Goal: Information Seeking & Learning: Learn about a topic

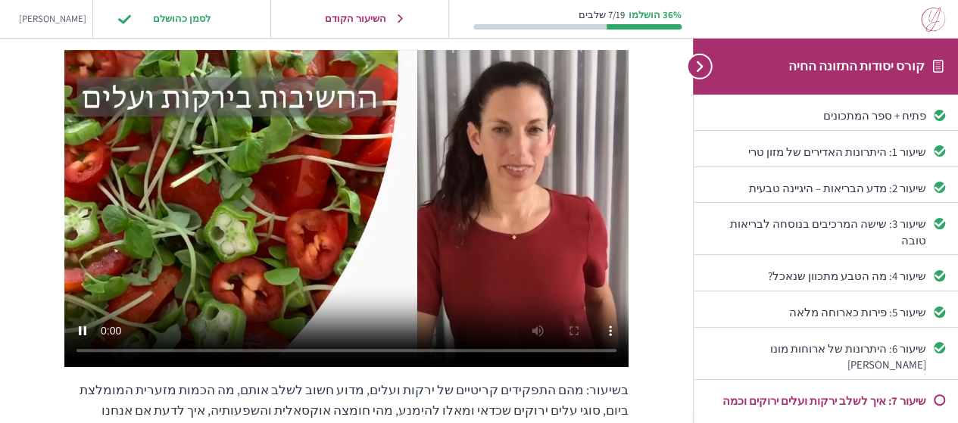
scroll to position [147, 0]
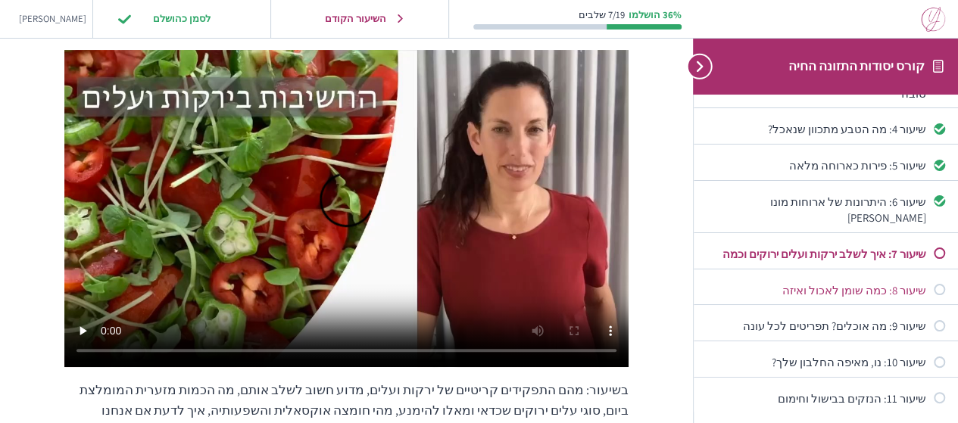
click at [927, 282] on link "שיעור 8: כמה שומן לאכול ואיזה" at bounding box center [825, 290] width 238 height 16
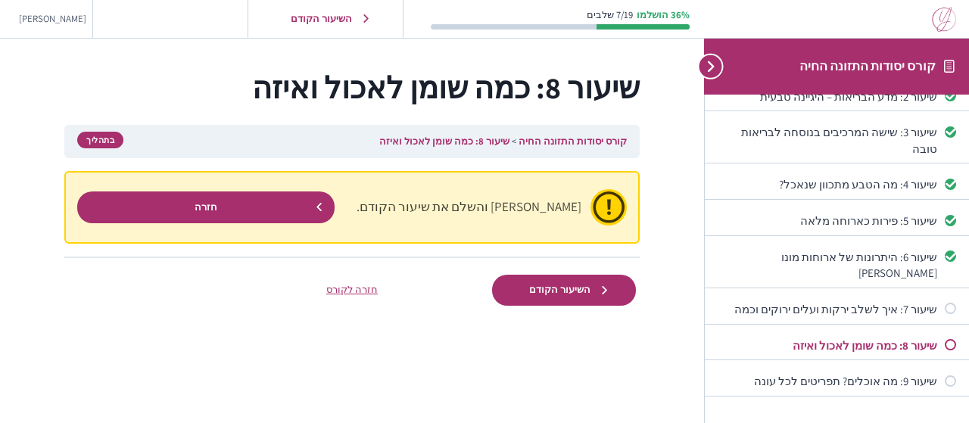
scroll to position [92, 0]
click at [590, 293] on span "השיעור הקודם" at bounding box center [559, 290] width 81 height 12
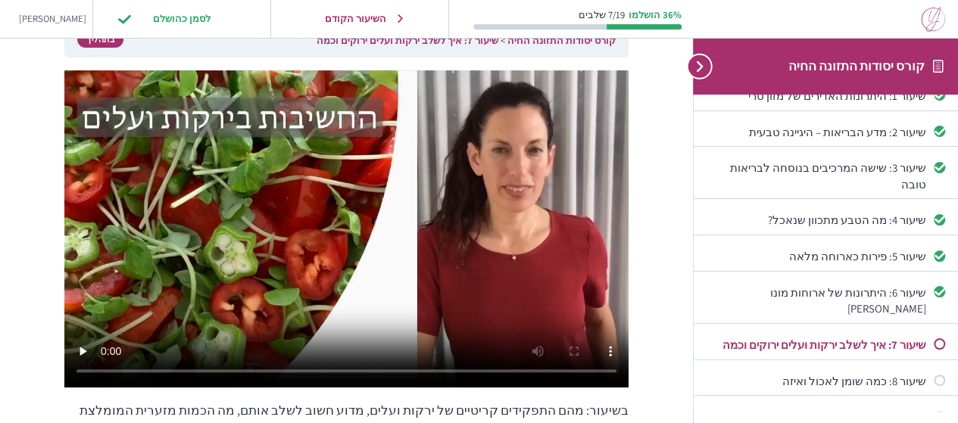
scroll to position [131, 0]
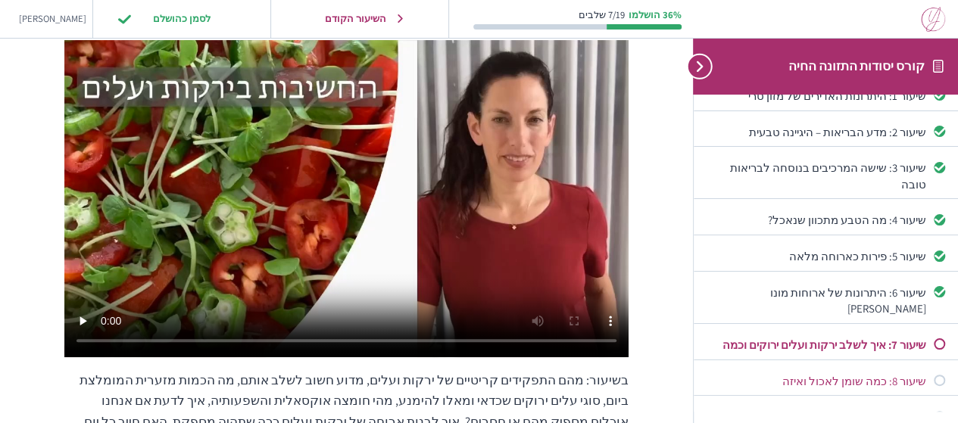
drag, startPoint x: 610, startPoint y: 338, endPoint x: 940, endPoint y: 347, distance: 330.2
click at [940, 375] on div "Not started" at bounding box center [938, 380] width 11 height 11
click at [905, 373] on div "שיעור 8: כמה שומן לאכול ואיזה" at bounding box center [816, 381] width 220 height 16
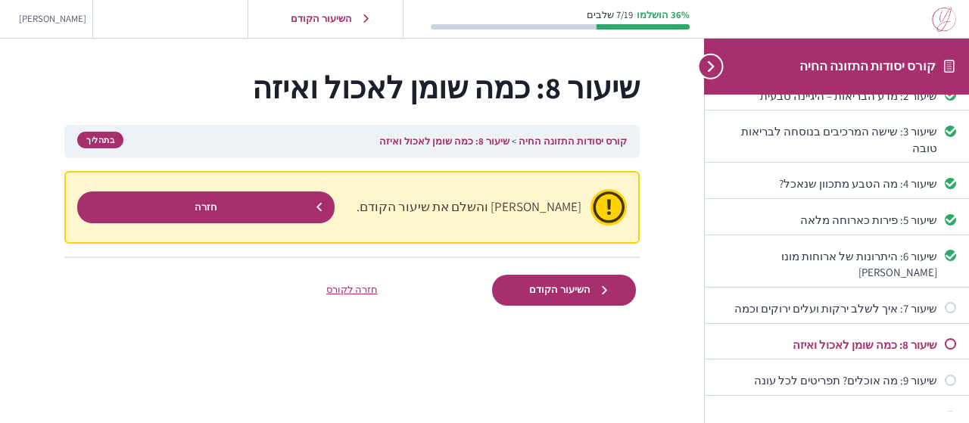
scroll to position [92, 0]
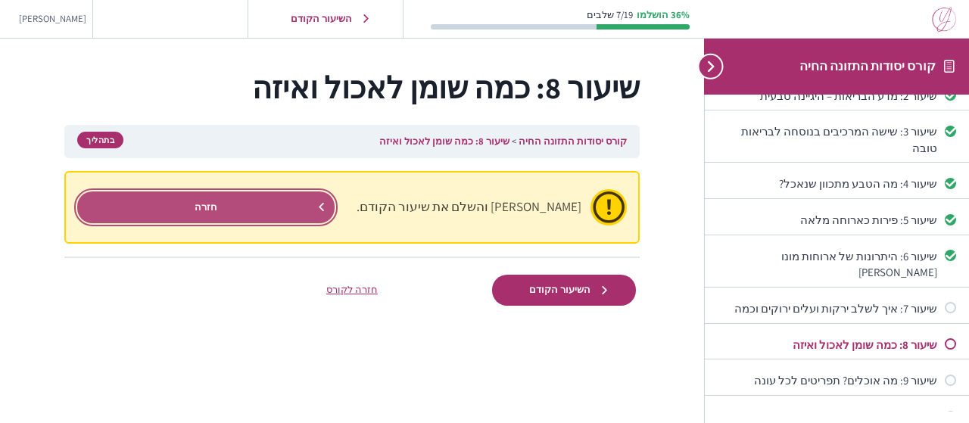
click at [260, 202] on link "חזרה" at bounding box center [205, 207] width 257 height 31
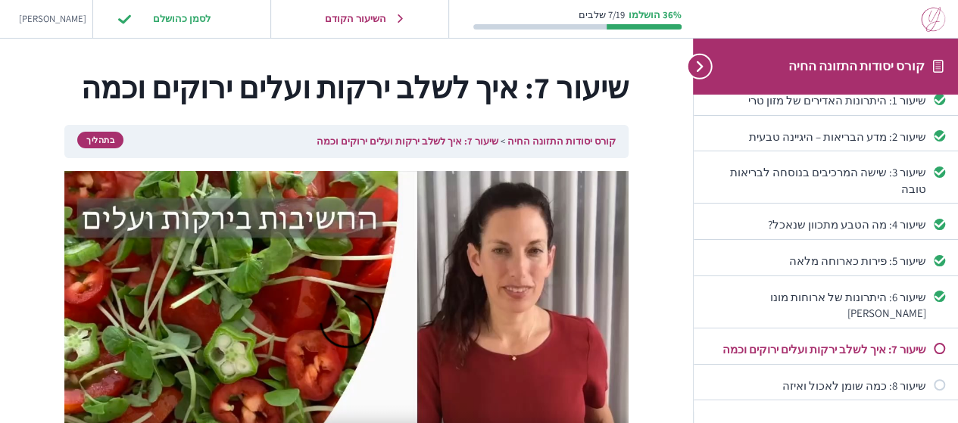
scroll to position [56, 0]
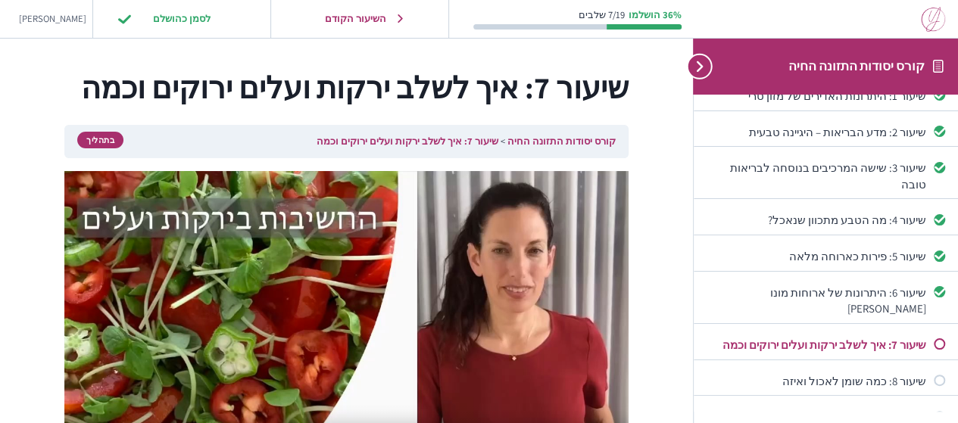
click at [936, 338] on div "Not started" at bounding box center [938, 343] width 11 height 11
click at [893, 337] on div "שיעור 7: איך לשלב ירקות ועלים ירוקים וכמה" at bounding box center [816, 345] width 220 height 16
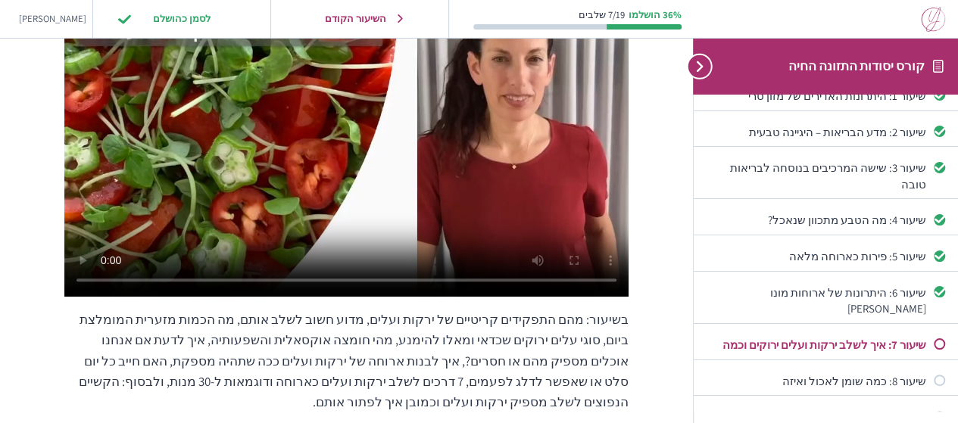
scroll to position [303, 0]
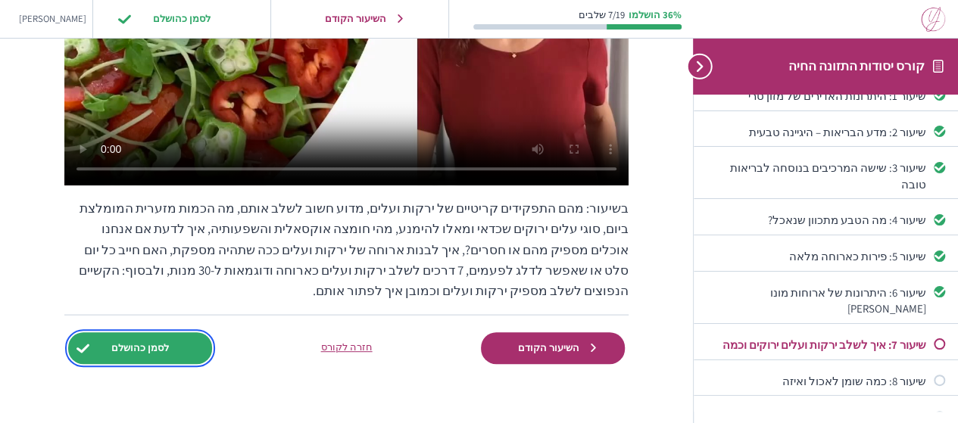
click at [160, 332] on input "לסמן כהושלם" at bounding box center [140, 347] width 144 height 31
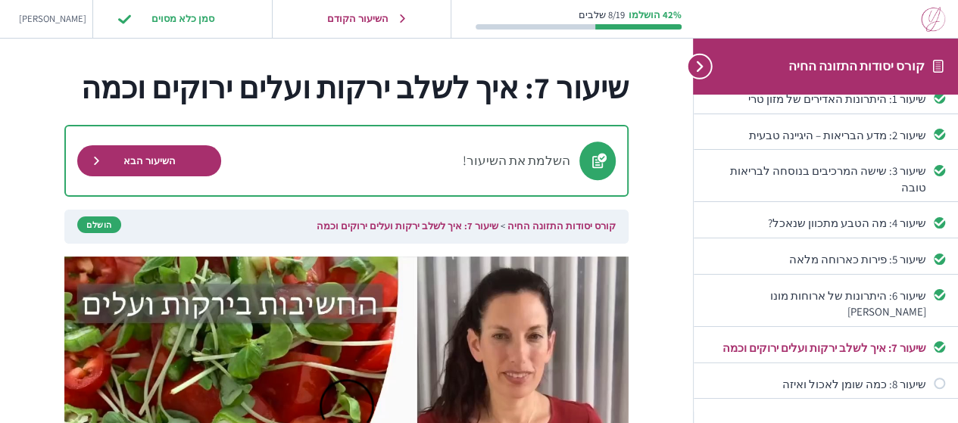
scroll to position [56, 0]
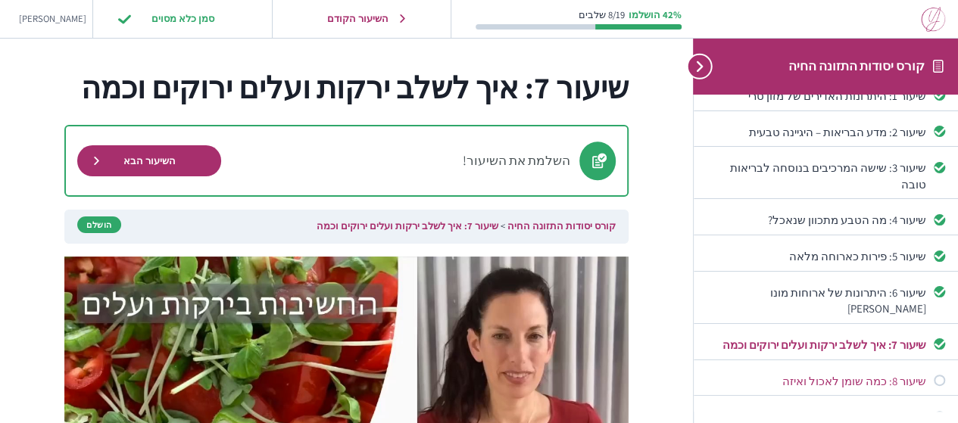
click at [843, 373] on div "שיעור 8: כמה שומן לאכול ואיזה" at bounding box center [816, 381] width 220 height 16
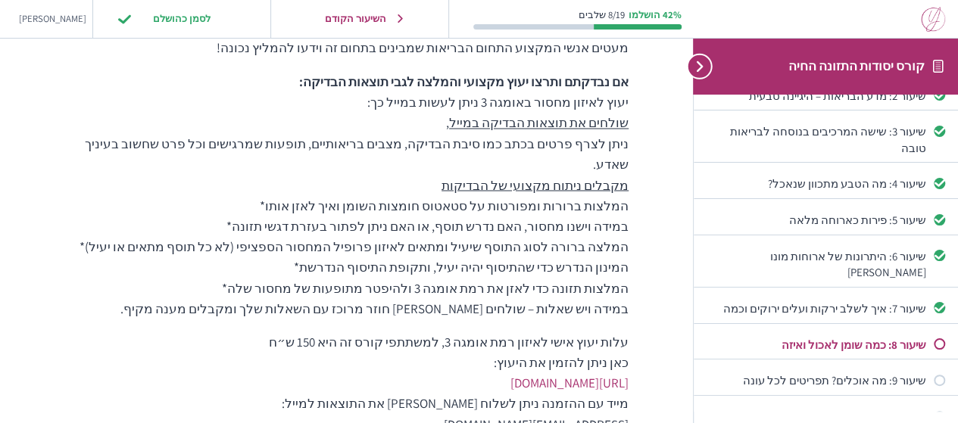
scroll to position [1322, 0]
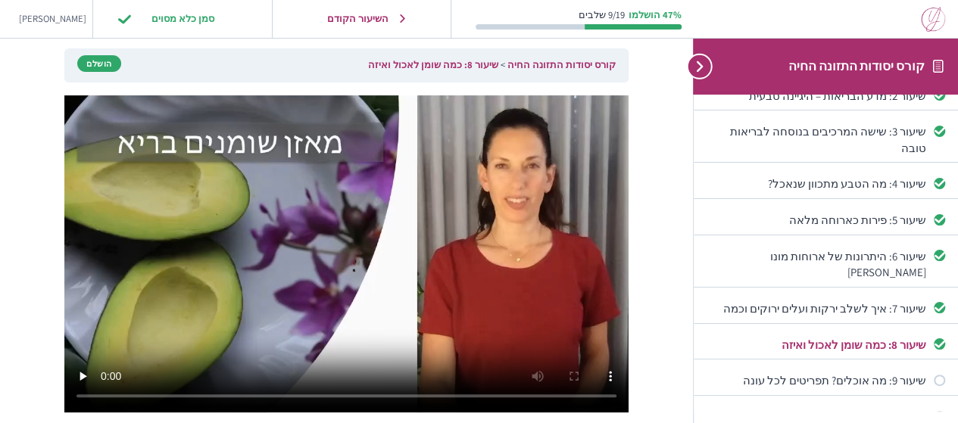
scroll to position [171, 0]
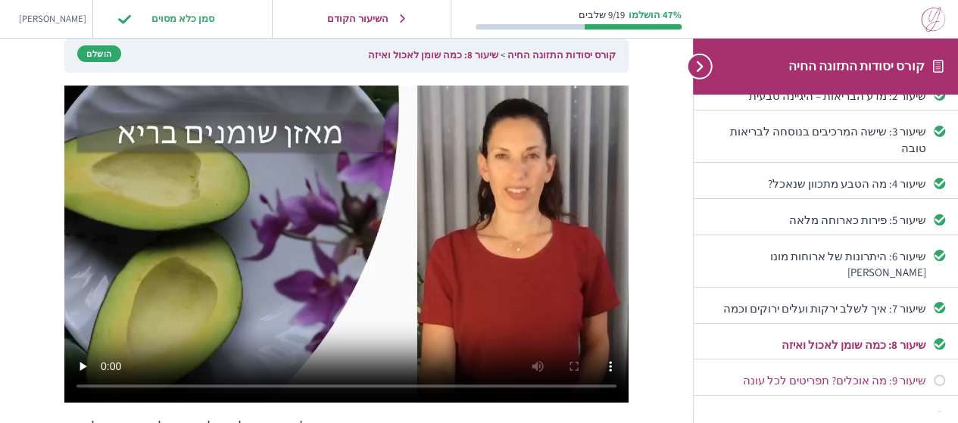
click at [860, 372] on div "שיעור 9: מה אוכלים? תפריטים לכל עונה" at bounding box center [816, 380] width 220 height 16
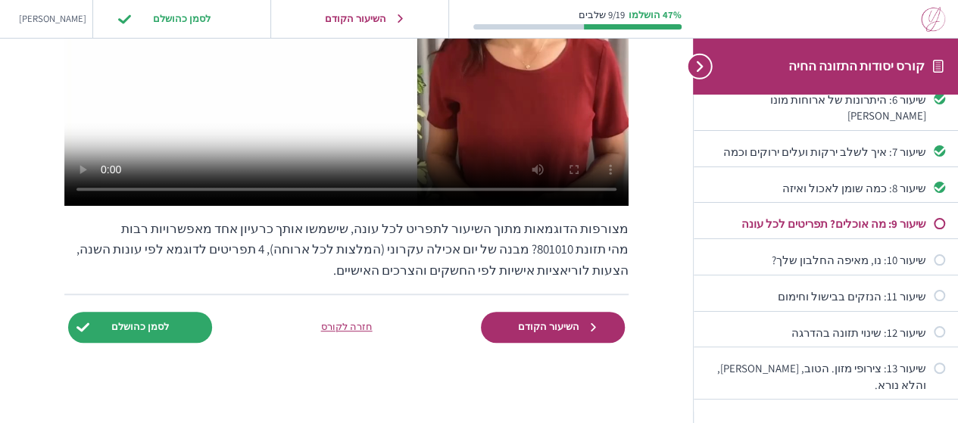
scroll to position [283, 0]
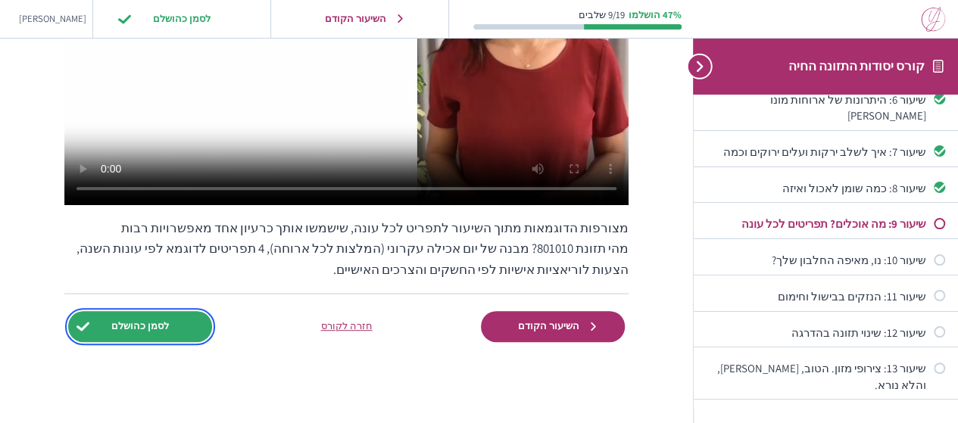
click at [151, 330] on input "לסמן כהושלם" at bounding box center [140, 326] width 144 height 31
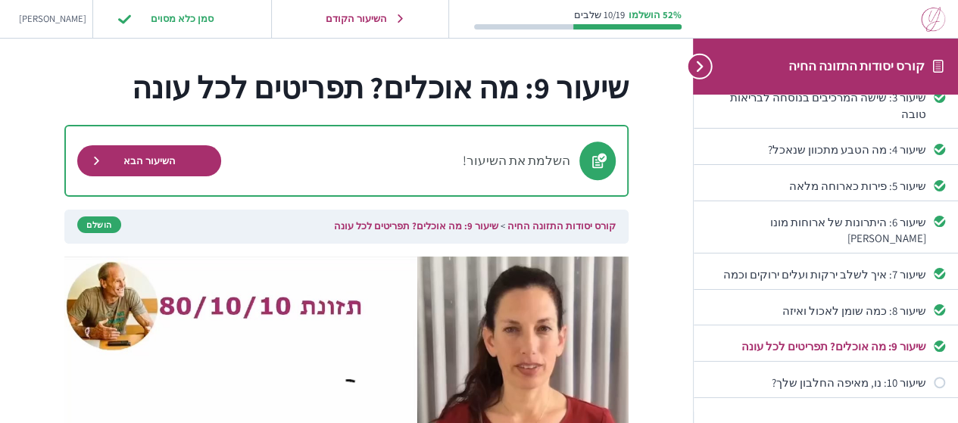
scroll to position [128, 0]
click at [811, 373] on div "שיעור 10: נו, מאיפה החלבון שלך?" at bounding box center [816, 381] width 220 height 16
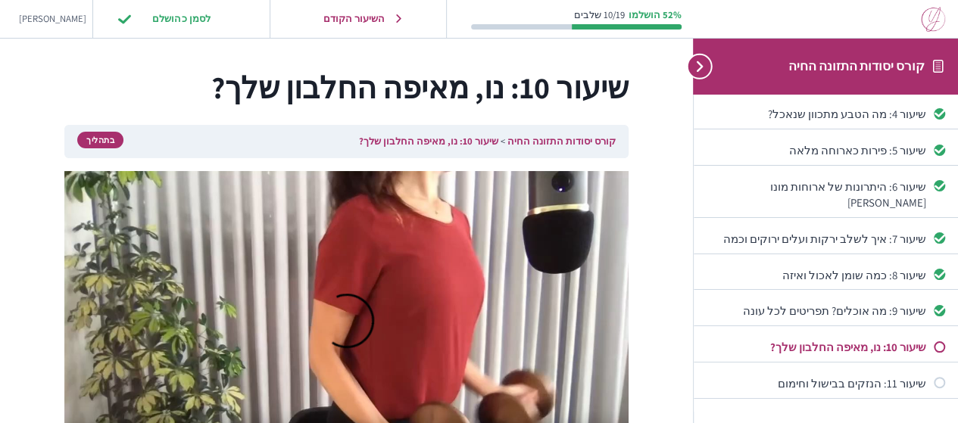
scroll to position [164, 0]
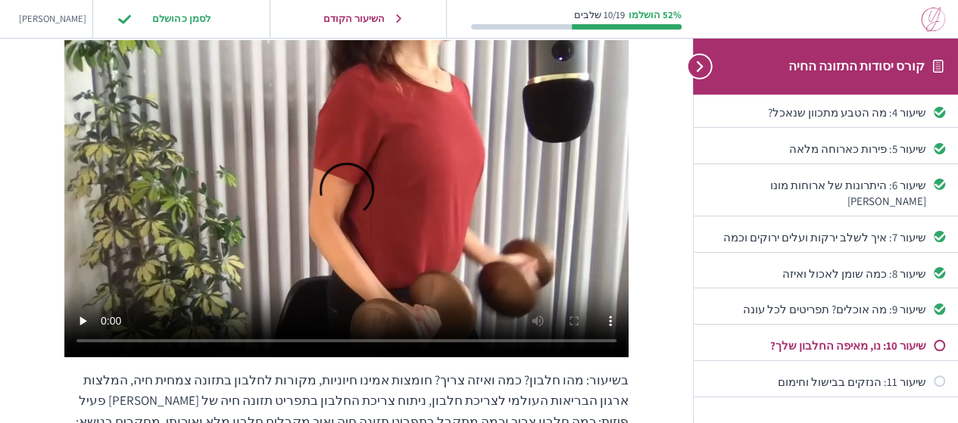
click at [957, 416] on html "Skip to content קורס יסודות התזונה החיה פתיח + ספר המתכונים שיעור 1: היתרונות ה…" at bounding box center [479, 243] width 958 height 748
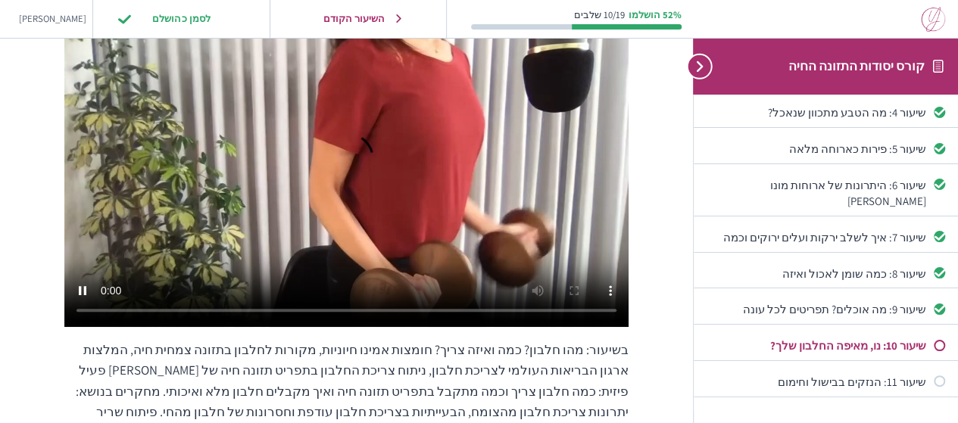
scroll to position [0, 0]
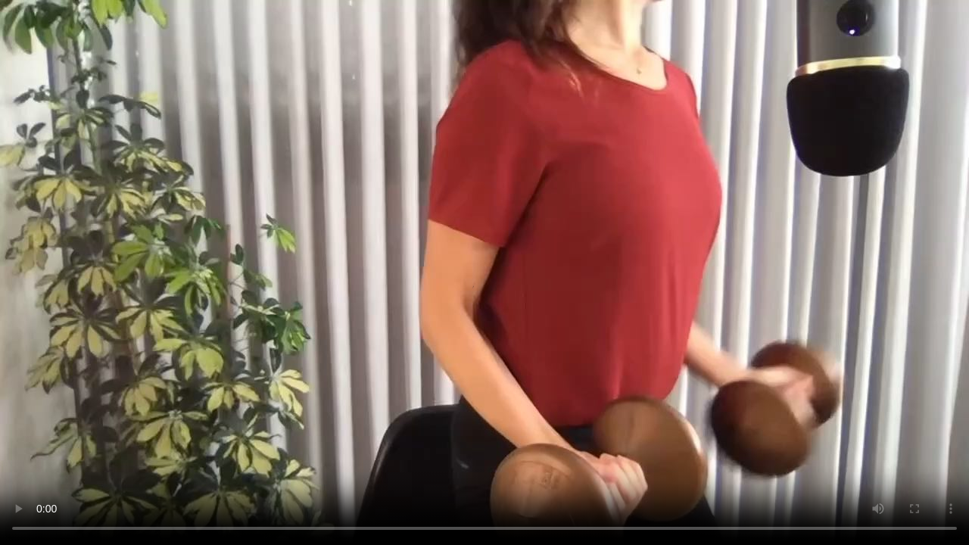
click at [428, 185] on video at bounding box center [484, 272] width 969 height 545
click at [382, 179] on video at bounding box center [484, 272] width 969 height 545
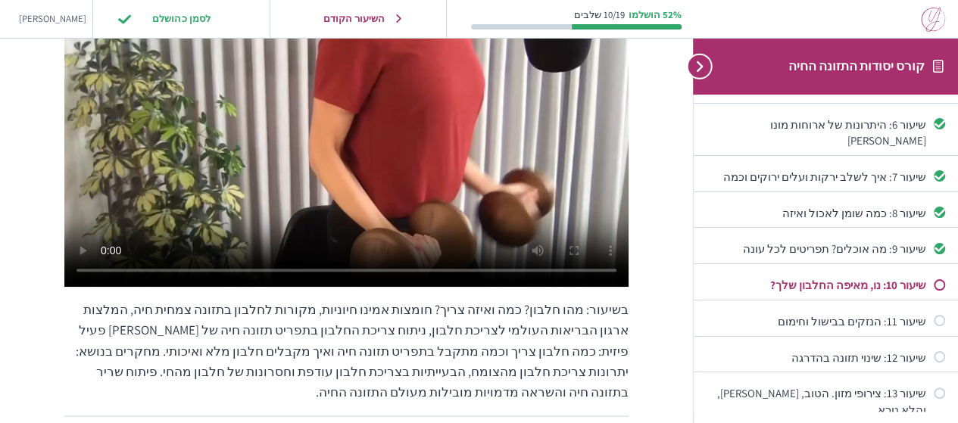
scroll to position [212, 0]
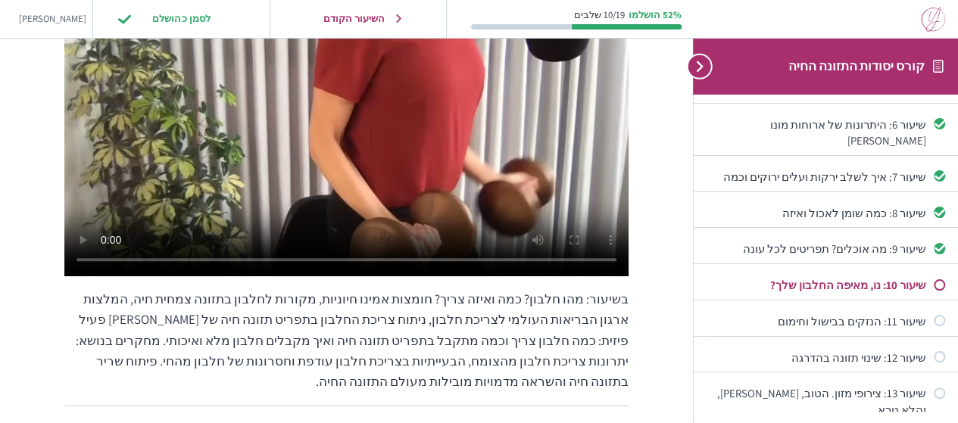
click at [691, 405] on div "שיעור 10: נו, מאיפה החלבון שלך? קורס יסודות התזונה החיה שיעור 10: נו, מאיפה החל…" at bounding box center [346, 162] width 693 height 748
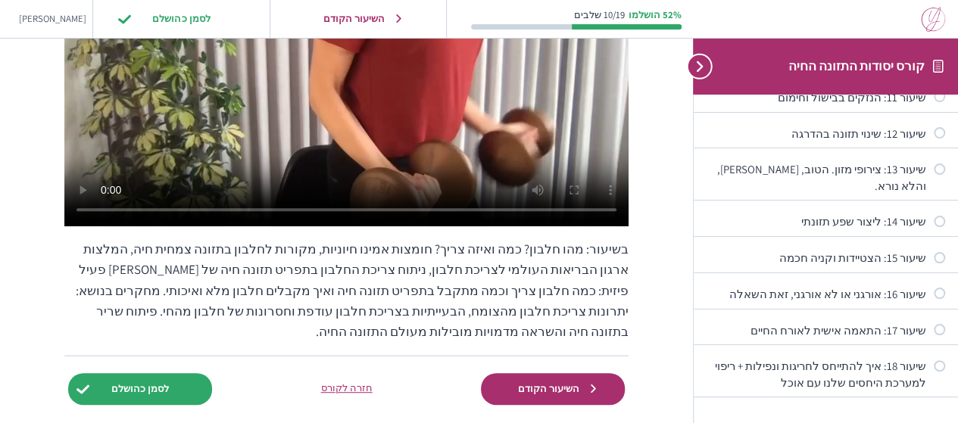
scroll to position [282, 0]
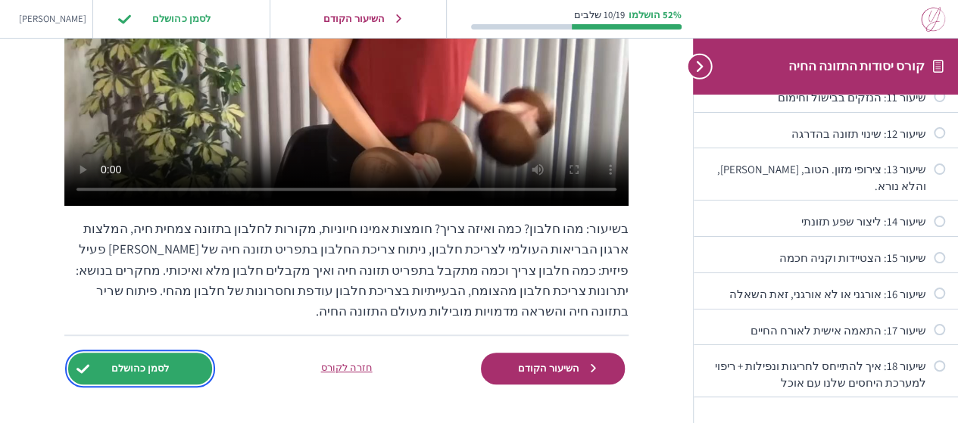
click at [175, 353] on input "לסמן כהושלם" at bounding box center [140, 368] width 144 height 31
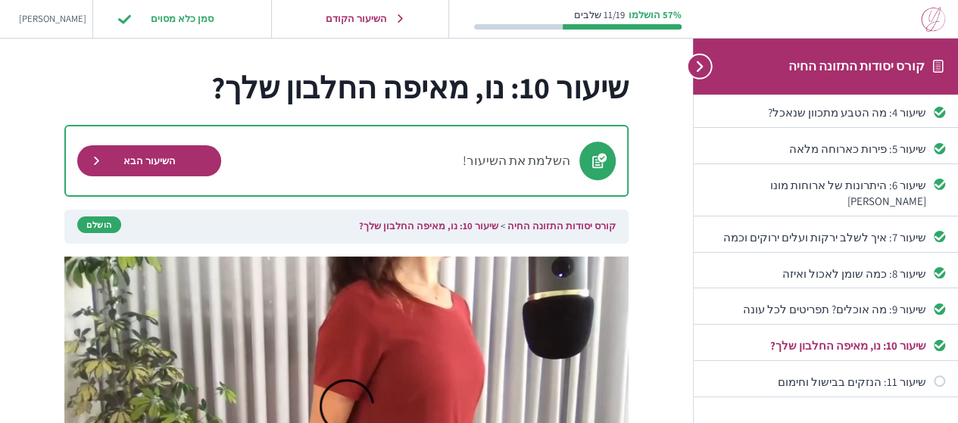
scroll to position [164, 0]
click at [904, 374] on div "שיעור 11: הנזקים בבישול וחימום" at bounding box center [816, 382] width 220 height 16
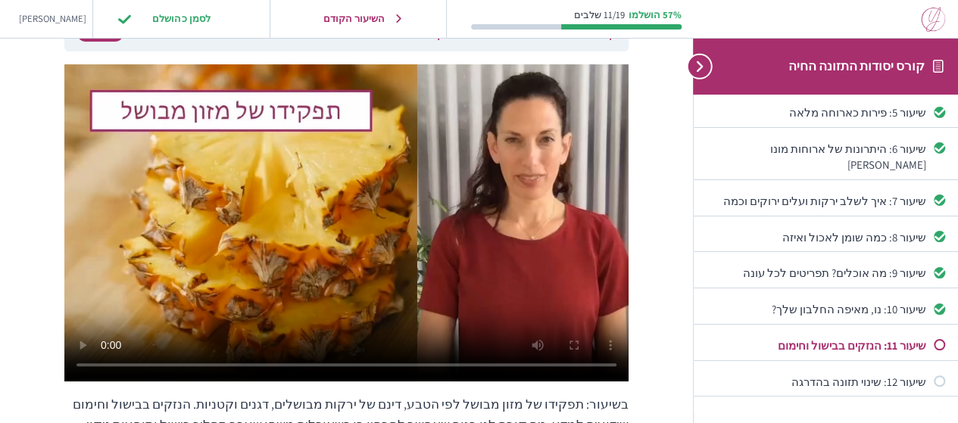
scroll to position [121, 0]
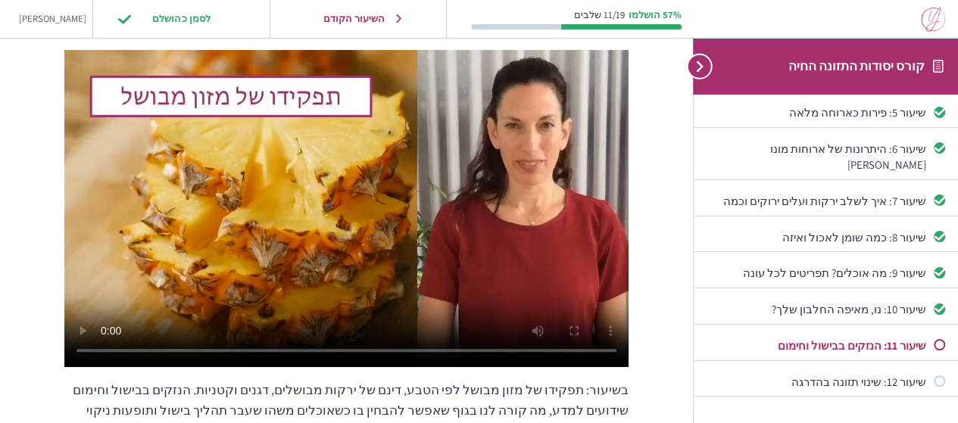
click at [957, 422] on html "Skip to content קורס יסודות התזונה החיה פתיח + ספר המתכונים שיעור 1: היתרונות ה…" at bounding box center [479, 232] width 958 height 706
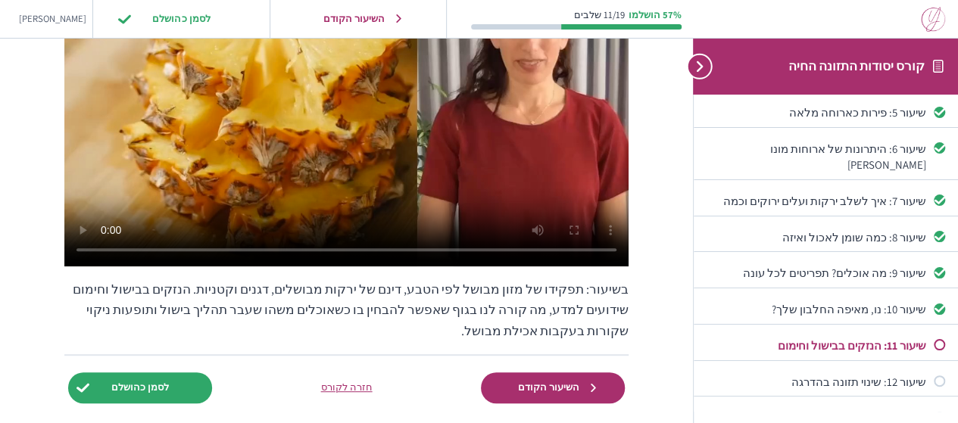
scroll to position [273, 0]
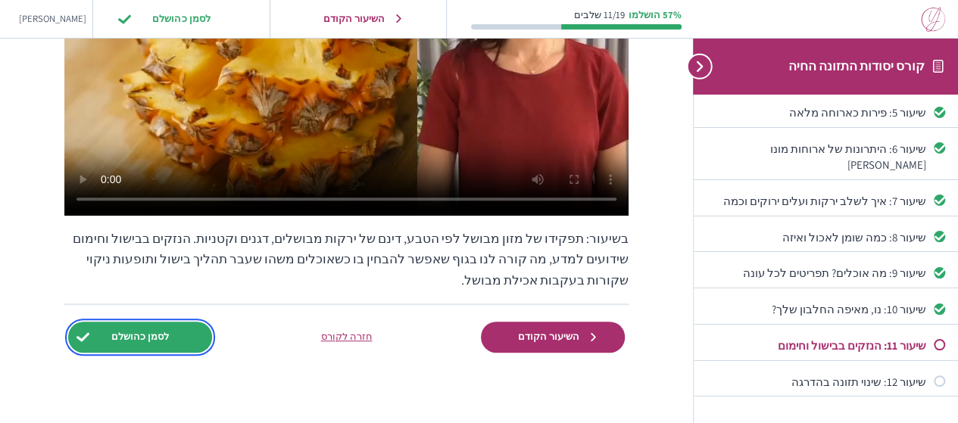
click at [174, 339] on input "לסמן כהושלם" at bounding box center [140, 337] width 144 height 31
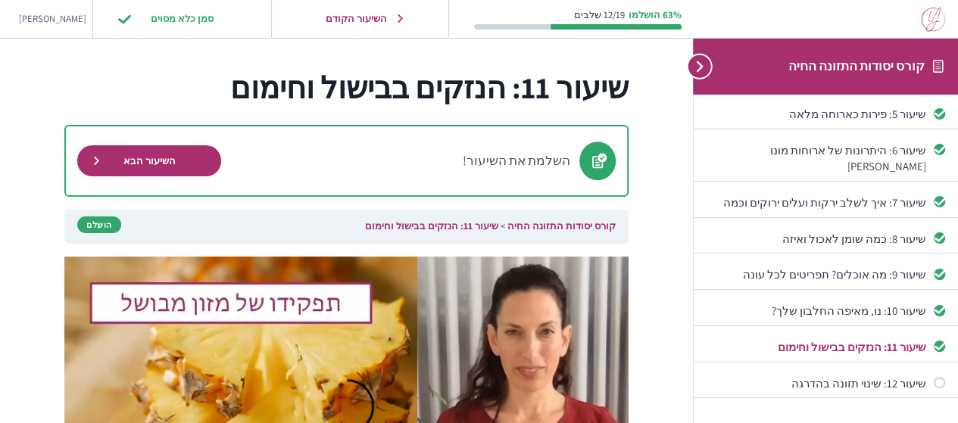
scroll to position [200, 0]
click at [862, 374] on div "שיעור 12: שינוי תזונה בהדרגה" at bounding box center [816, 382] width 220 height 16
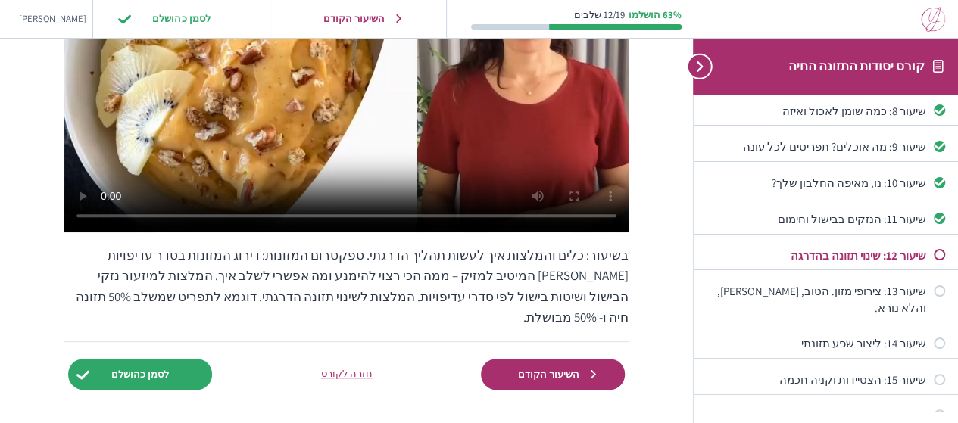
scroll to position [283, 0]
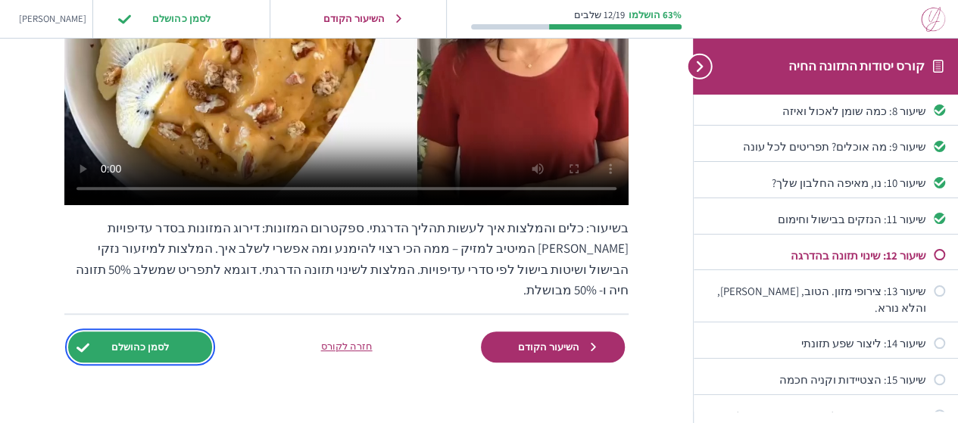
click at [164, 332] on input "לסמן כהושלם" at bounding box center [140, 347] width 144 height 31
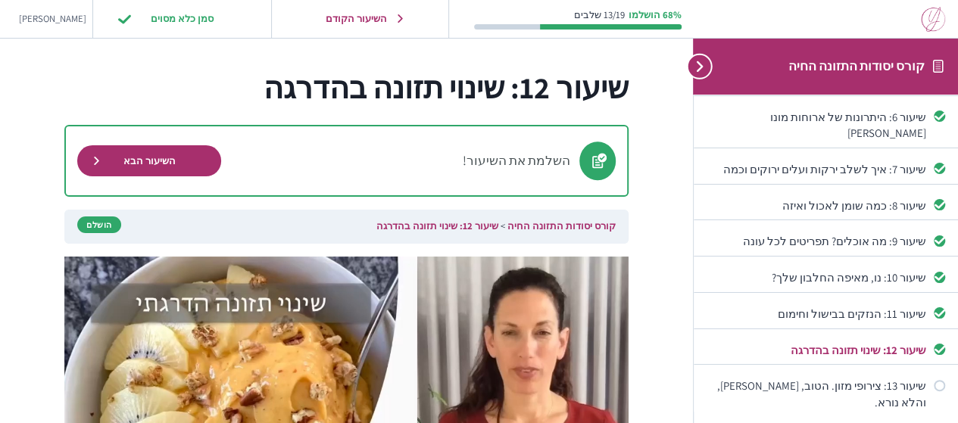
scroll to position [235, 0]
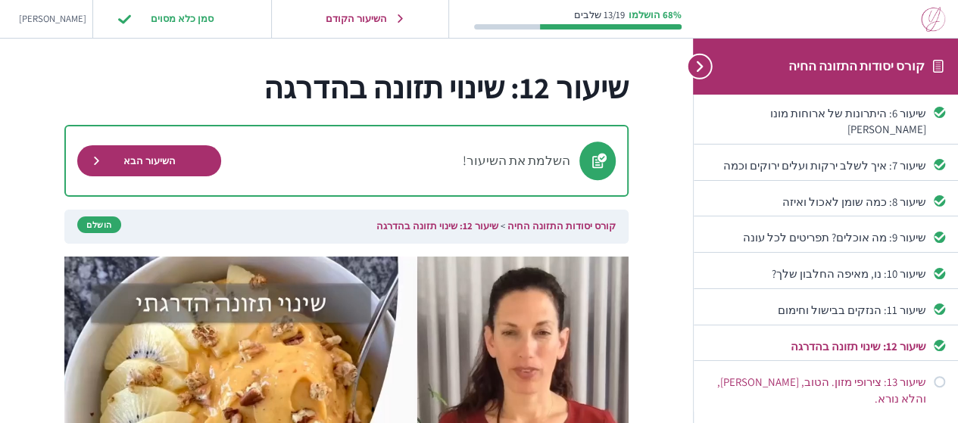
click at [854, 374] on div "שיעור 13: צירופי מזון. הטוב, [PERSON_NAME], והלא נורא." at bounding box center [816, 390] width 220 height 33
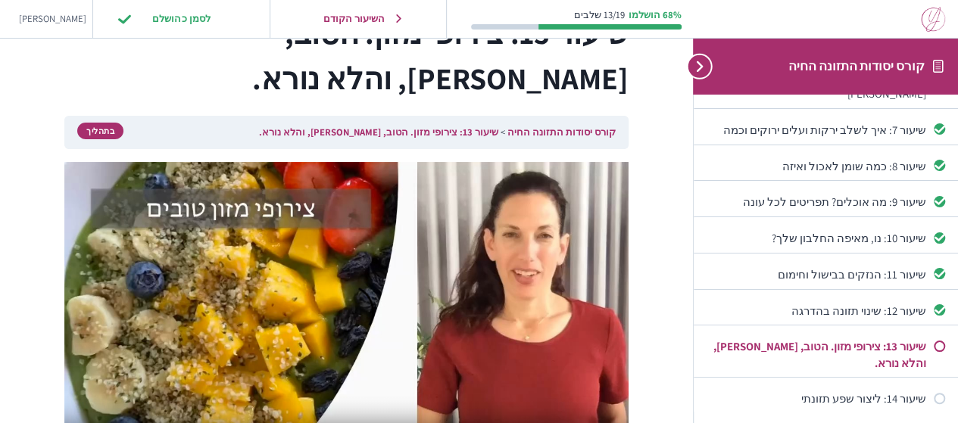
scroll to position [272, 0]
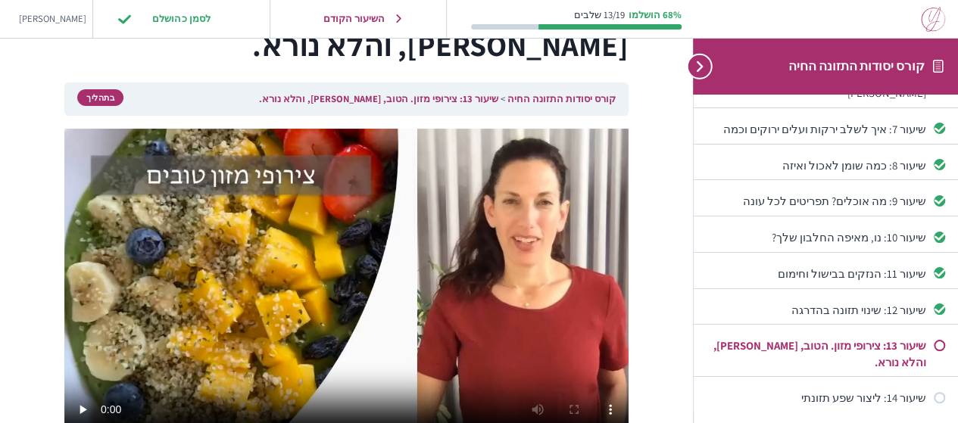
click at [957, 415] on html "Skip to content קורס יסודות התזונה החיה פתיח + ספר המתכונים שיעור 1: היתרונות ה…" at bounding box center [479, 277] width 958 height 731
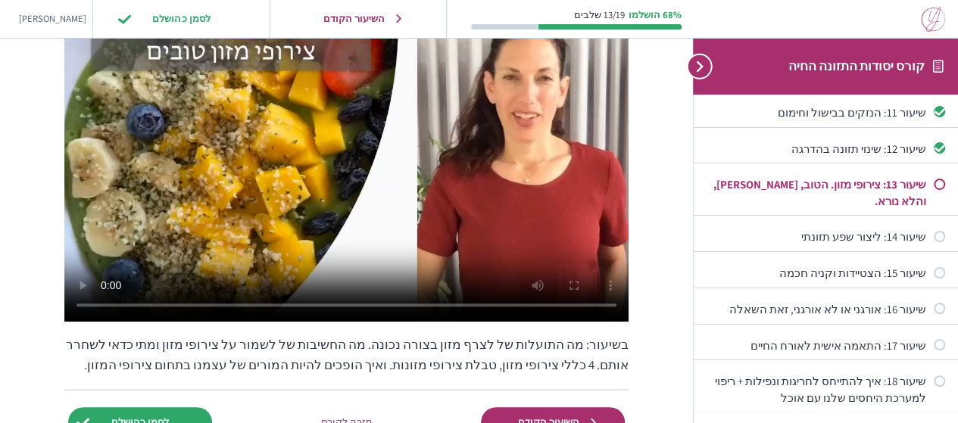
scroll to position [448, 0]
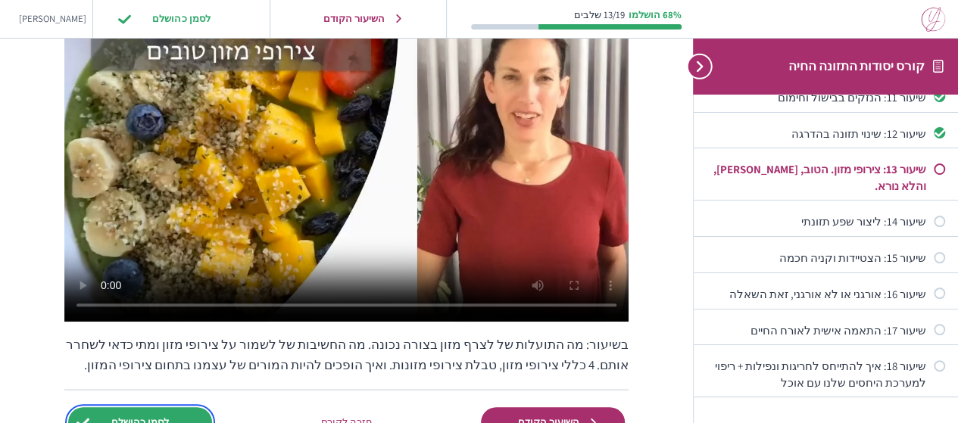
click at [149, 407] on input "לסמן כהושלם" at bounding box center [140, 422] width 144 height 31
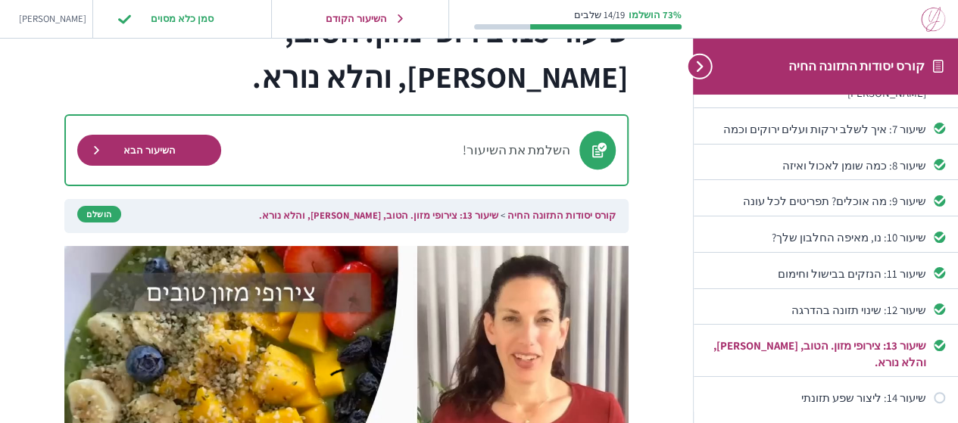
scroll to position [61, 0]
